Goal: Task Accomplishment & Management: Use online tool/utility

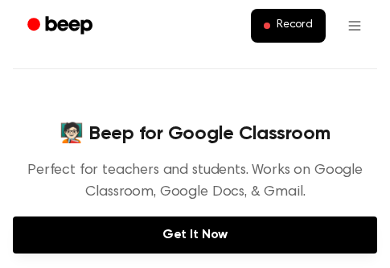
scroll to position [161, 0]
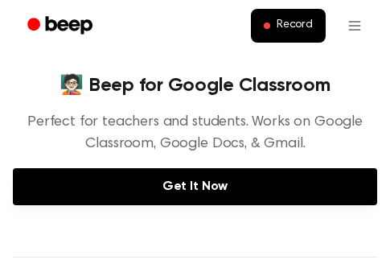
click at [199, 99] on div "🧑🏻‍🏫 Beep for Google Classroom Perfect for teachers and students. Works on Goog…" at bounding box center [195, 120] width 360 height 96
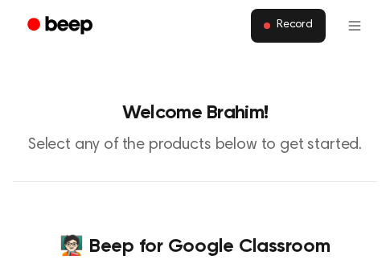
click at [295, 28] on span "Record" at bounding box center [295, 25] width 36 height 14
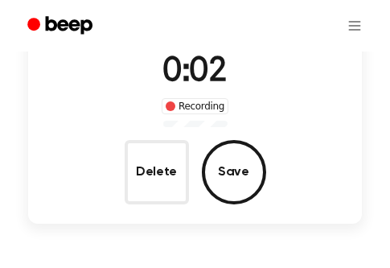
scroll to position [161, 0]
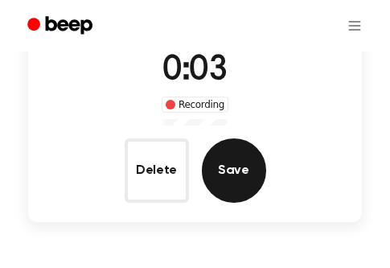
click at [226, 174] on button "Save" at bounding box center [234, 170] width 64 height 64
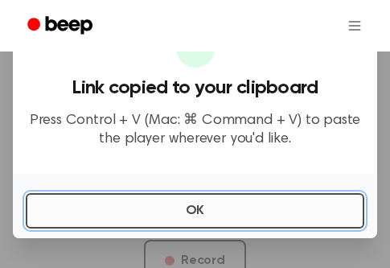
click at [189, 199] on button "OK" at bounding box center [195, 210] width 338 height 35
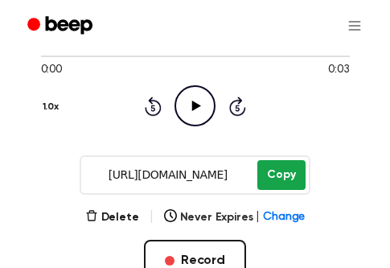
click at [290, 175] on button "Copy" at bounding box center [280, 175] width 47 height 30
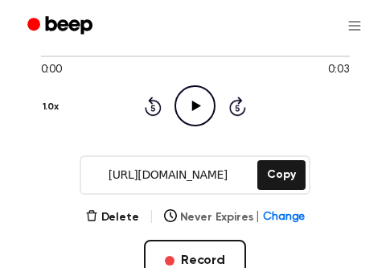
scroll to position [0, 0]
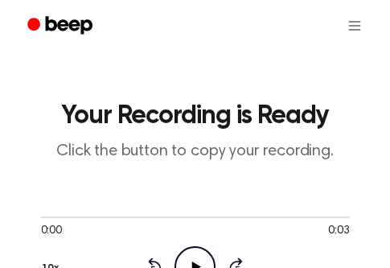
click at [42, 16] on icon "Beep" at bounding box center [61, 25] width 68 height 23
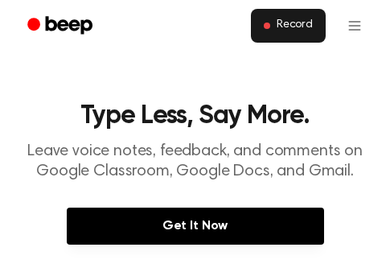
click at [264, 24] on button "Record" at bounding box center [288, 26] width 75 height 34
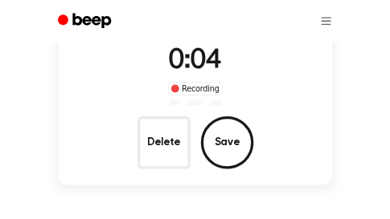
scroll to position [161, 0]
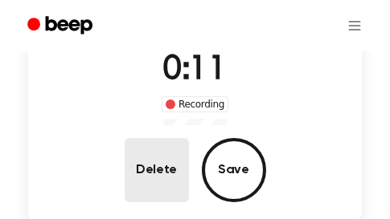
click at [162, 175] on button "Delete" at bounding box center [157, 170] width 64 height 64
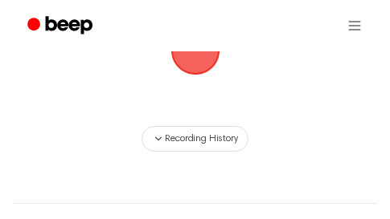
scroll to position [80, 0]
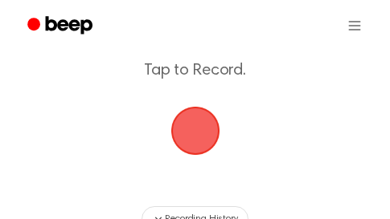
drag, startPoint x: 195, startPoint y: 121, endPoint x: 133, endPoint y: 40, distance: 102.1
click at [133, 40] on div at bounding box center [195, 25] width 358 height 51
click at [119, 12] on div at bounding box center [195, 25] width 358 height 51
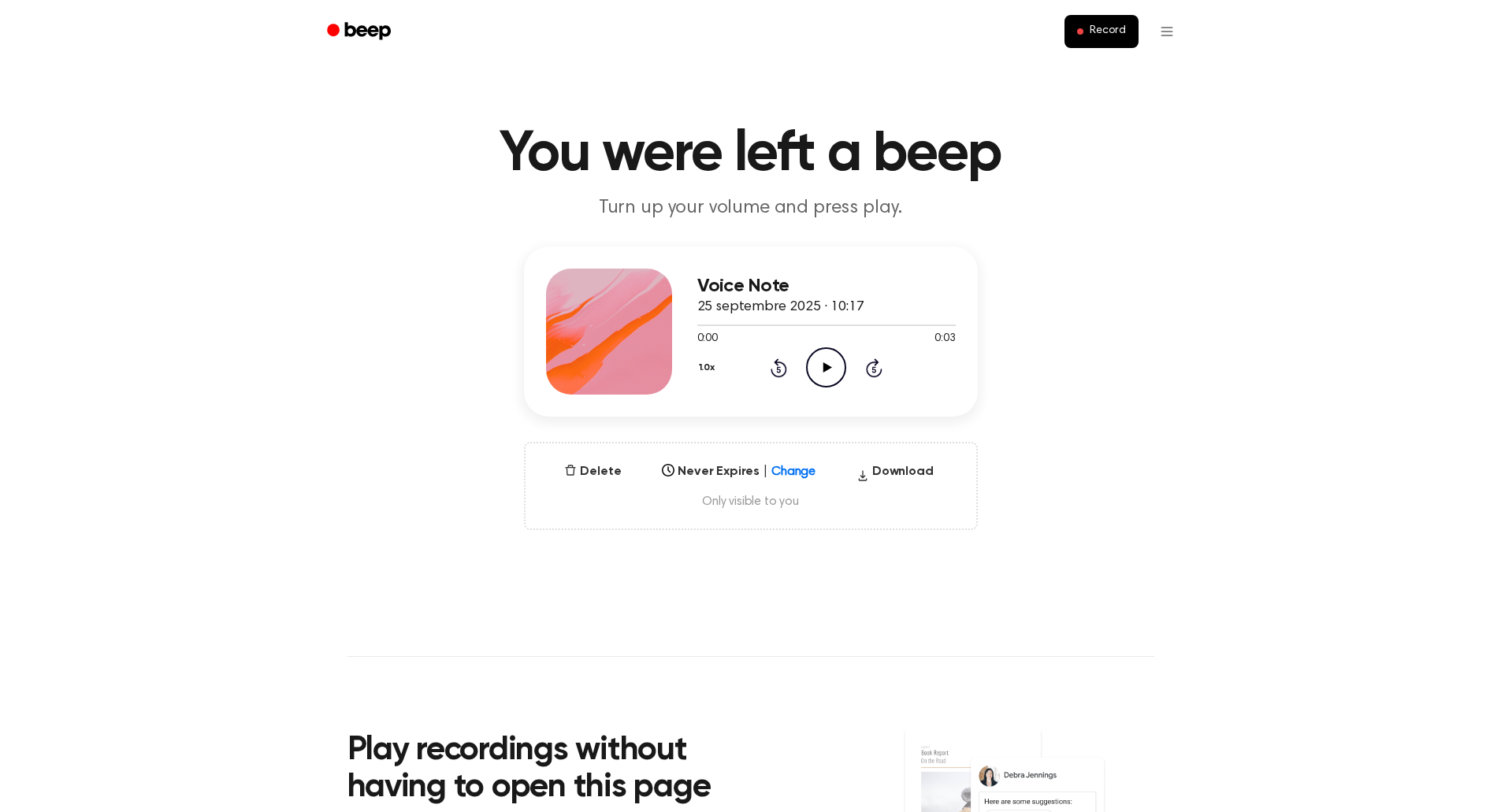
click at [826, 362] on icon "Play Audio" at bounding box center [826, 367] width 40 height 40
click at [799, 469] on icon at bounding box center [806, 467] width 16 height 16
click at [1055, 444] on div "Voice Note 25 septembre 2025 · 10:17 0:03 0:03 Your browser does not support th…" at bounding box center [750, 388] width 1463 height 283
click at [896, 471] on button "Download" at bounding box center [896, 475] width 90 height 25
click at [1143, 348] on div "Voice Note 25 septembre 2025 · 10:17 0:03 0:03 Your browser does not support th…" at bounding box center [750, 388] width 1463 height 283
